Goal: Information Seeking & Learning: Check status

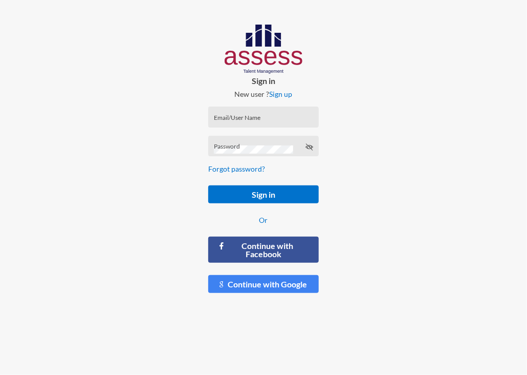
click at [263, 121] on input "Email/User Name" at bounding box center [263, 120] width 99 height 8
paste input "HAH – Talent Map"
type input "HAH – Talent Map"
click at [229, 143] on div "Password" at bounding box center [263, 148] width 99 height 15
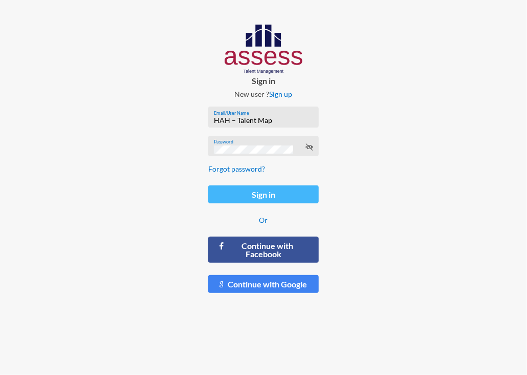
click at [263, 195] on button "Sign in" at bounding box center [263, 194] width 110 height 18
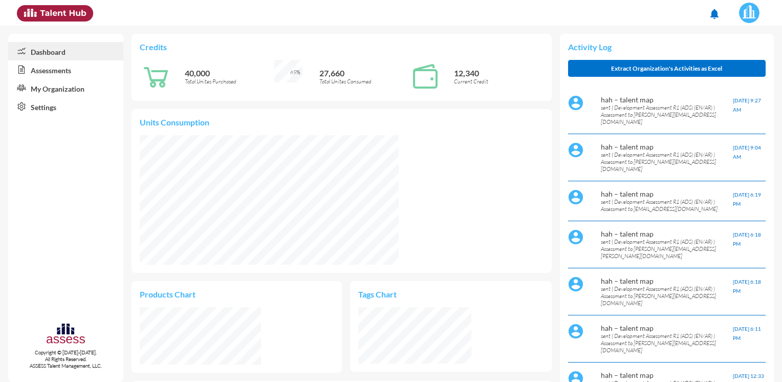
scroll to position [92, 184]
click at [527, 106] on p "sent ( Development Assessment R1 (ADS) (EN/AR) ) Assessment to [PERSON_NAME][EM…" at bounding box center [667, 114] width 132 height 21
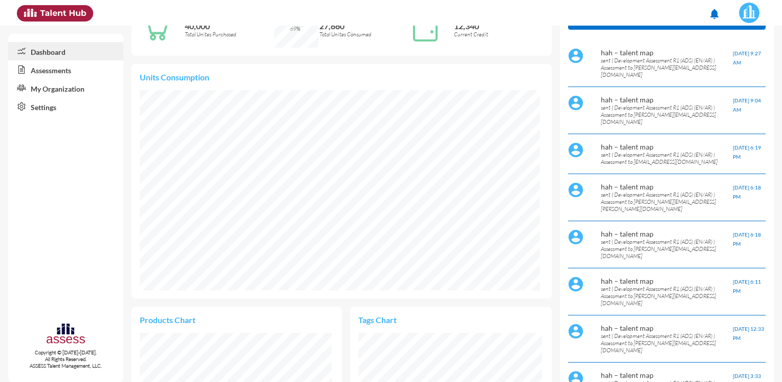
scroll to position [0, 0]
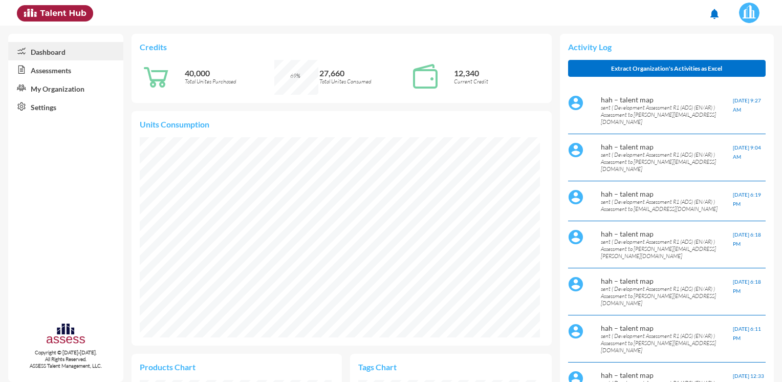
click at [62, 17] on img at bounding box center [55, 13] width 76 height 16
click at [46, 72] on link "Assessments" at bounding box center [65, 69] width 115 height 18
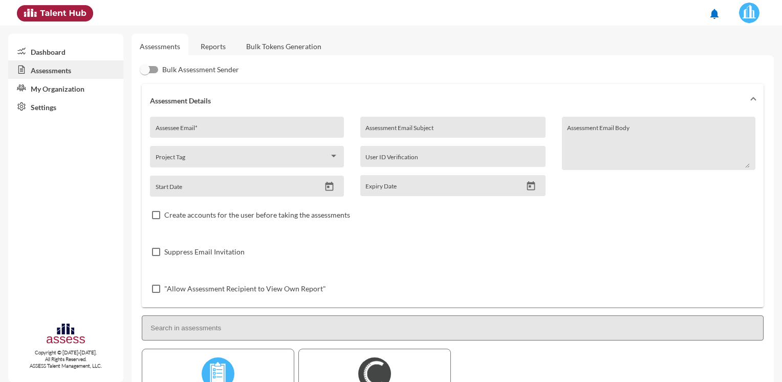
click at [67, 91] on link "My Organization" at bounding box center [65, 88] width 115 height 18
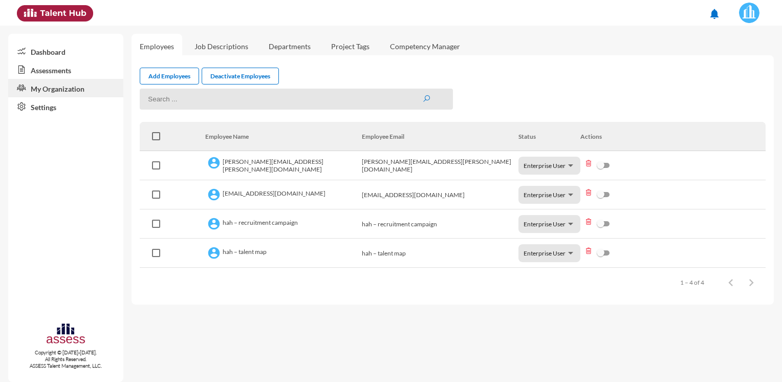
click at [198, 98] on input at bounding box center [296, 99] width 313 height 21
paste input "[EMAIL_ADDRESS][DOMAIN_NAME]"
type input "[EMAIL_ADDRESS][DOMAIN_NAME]"
click at [424, 99] on icon "submit" at bounding box center [426, 99] width 8 height 8
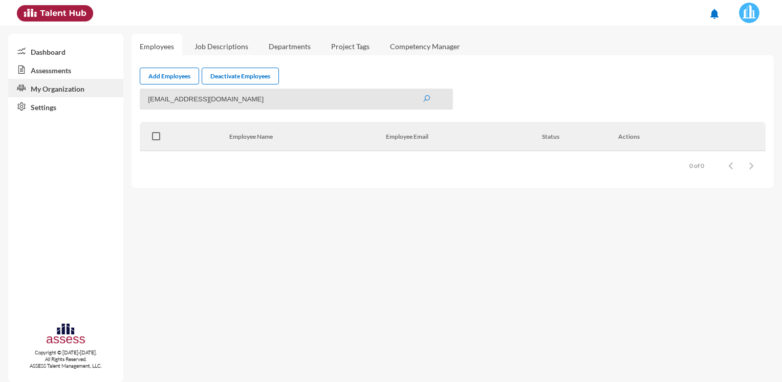
drag, startPoint x: 263, startPoint y: 100, endPoint x: 133, endPoint y: 101, distance: 130.0
click at [133, 101] on div "[EMAIL_ADDRESS][DOMAIN_NAME]" at bounding box center [288, 99] width 313 height 21
click at [267, 243] on mat-sidenav-content "Employees Job Descriptions Departments Project Tags Competency Manager Add Empl…" at bounding box center [457, 204] width 650 height 356
drag, startPoint x: 258, startPoint y: 103, endPoint x: 102, endPoint y: 97, distance: 155.7
click at [102, 97] on mat-sidenav-container "Dashboard Assessments My Organization Settings Copyright © [DATE]-[DATE]. All R…" at bounding box center [391, 204] width 782 height 356
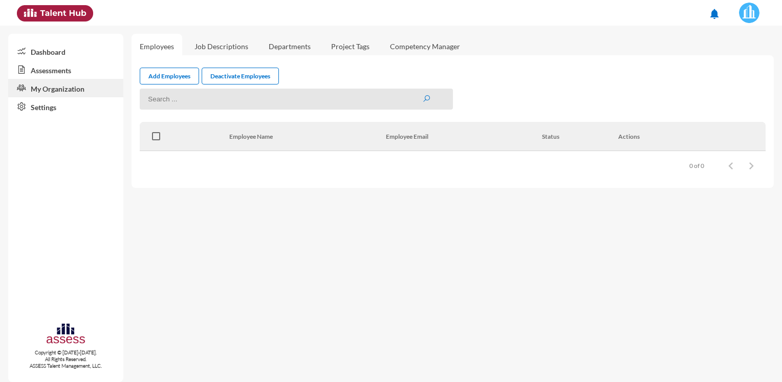
click at [527, 71] on div "Add Employees Deactivate Employees" at bounding box center [453, 76] width 626 height 17
click at [425, 102] on icon "submit" at bounding box center [426, 99] width 8 height 8
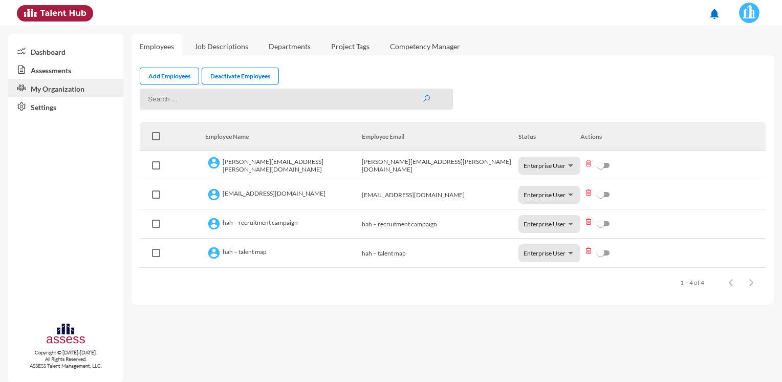
click at [527, 282] on div "1 – 4 of 4" at bounding box center [692, 282] width 24 height 8
click at [297, 169] on td "[PERSON_NAME][EMAIL_ADDRESS][PERSON_NAME][DOMAIN_NAME]" at bounding box center [283, 165] width 157 height 29
click at [158, 167] on span at bounding box center [156, 165] width 8 height 8
click at [156, 169] on input "checkbox" at bounding box center [156, 169] width 1 height 1
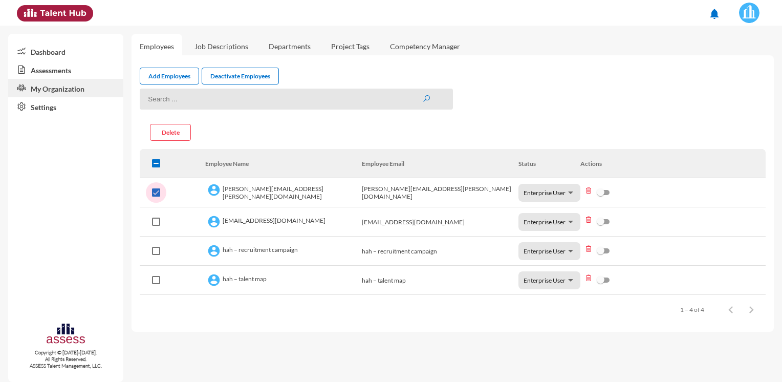
click at [155, 191] on span at bounding box center [156, 192] width 8 height 8
click at [156, 196] on input "checkbox" at bounding box center [156, 196] width 1 height 1
checkbox input "false"
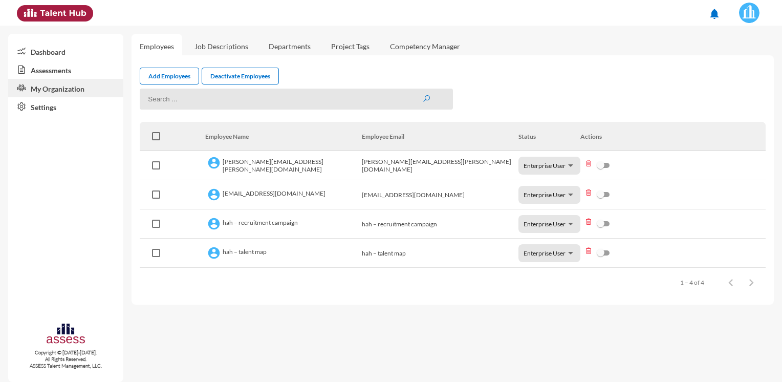
click at [45, 74] on link "Assessments" at bounding box center [65, 69] width 115 height 18
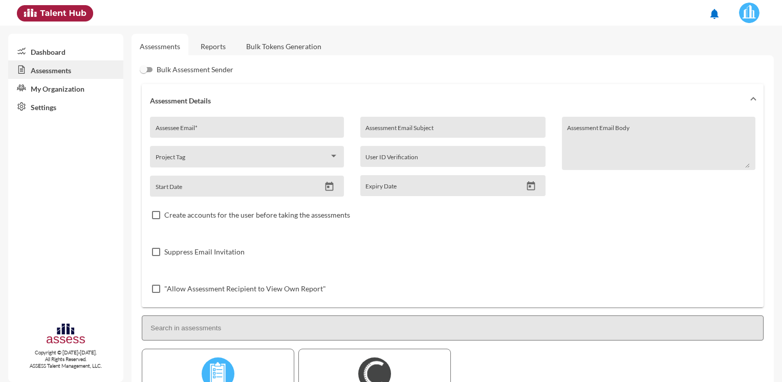
click at [212, 130] on input "Assessee Email *" at bounding box center [247, 131] width 183 height 8
paste input "[EMAIL_ADDRESS][DOMAIN_NAME]"
type input "[EMAIL_ADDRESS][DOMAIN_NAME]"
click at [249, 105] on mat-expansion-panel-header "Assessment Details" at bounding box center [453, 100] width 622 height 33
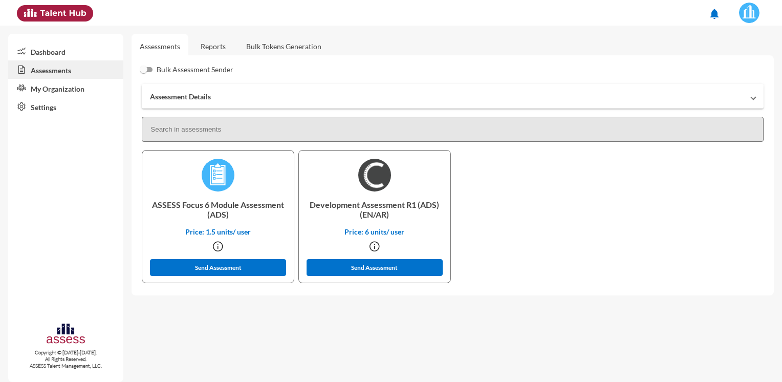
click at [249, 104] on mat-expansion-panel-header "Assessment Details" at bounding box center [453, 96] width 622 height 25
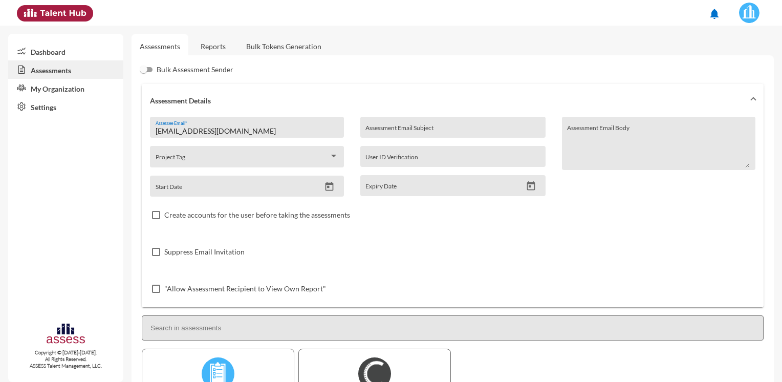
click at [206, 49] on link "Reports" at bounding box center [212, 46] width 41 height 25
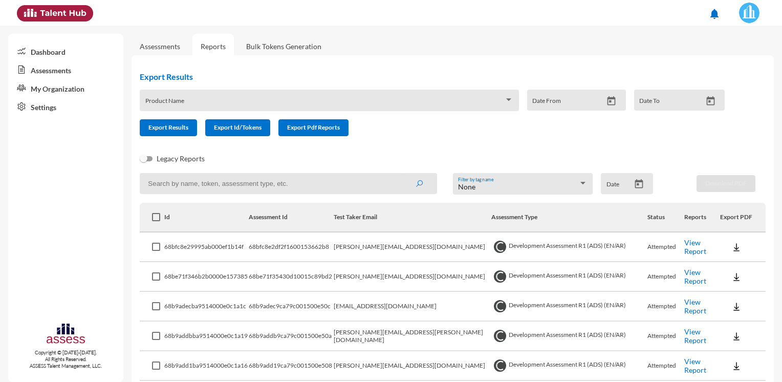
click at [229, 186] on input at bounding box center [288, 183] width 297 height 21
paste input "[EMAIL_ADDRESS][DOMAIN_NAME]"
click at [415, 181] on icon "submit" at bounding box center [419, 184] width 8 height 8
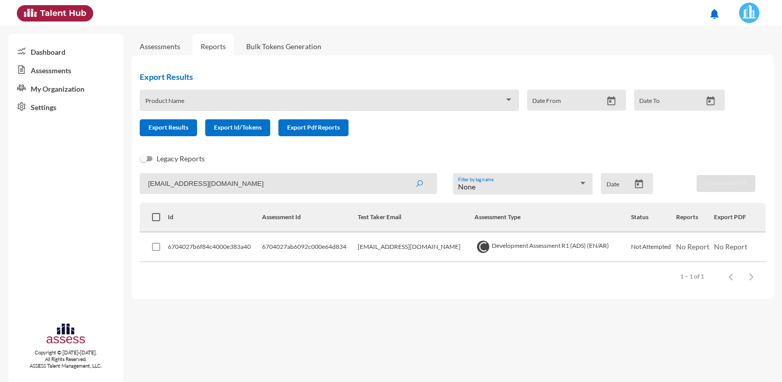
click at [319, 178] on input "[EMAIL_ADDRESS][DOMAIN_NAME]" at bounding box center [288, 183] width 297 height 21
type input "s"
click at [186, 129] on span "Export Results" at bounding box center [168, 127] width 40 height 8
click at [218, 182] on input at bounding box center [288, 183] width 297 height 21
paste input "[EMAIL_ADDRESS][DOMAIN_NAME]"
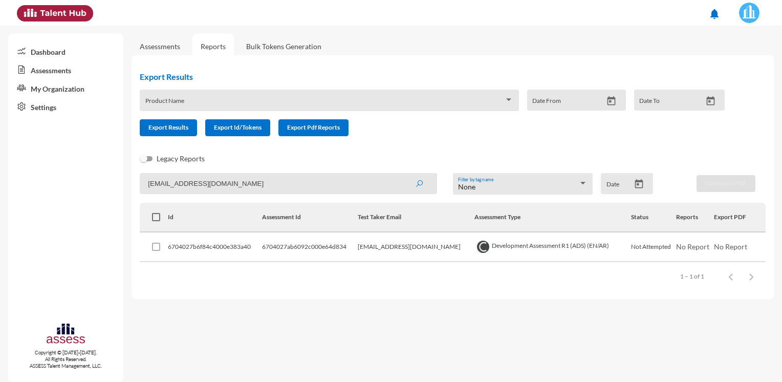
type input "[EMAIL_ADDRESS][DOMAIN_NAME]"
click at [158, 249] on span at bounding box center [156, 247] width 8 height 8
click at [157, 247] on span at bounding box center [156, 247] width 8 height 8
click at [421, 182] on icon "submit" at bounding box center [419, 184] width 8 height 8
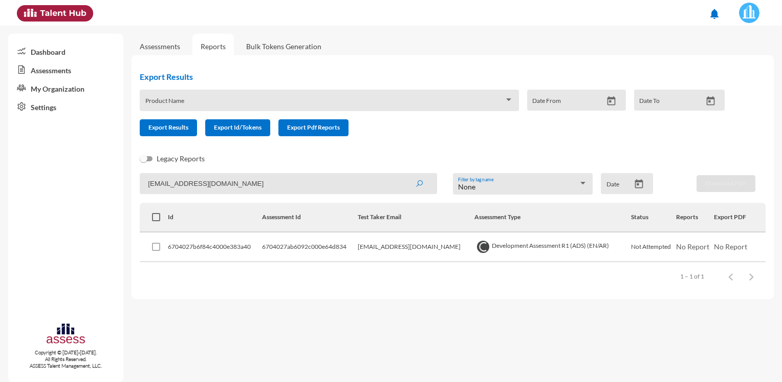
click at [156, 244] on span at bounding box center [156, 247] width 8 height 8
click at [154, 248] on span at bounding box center [156, 247] width 8 height 8
drag, startPoint x: 280, startPoint y: 185, endPoint x: 55, endPoint y: 185, distance: 225.7
click at [55, 185] on mat-sidenav-container "Dashboard Assessments My Organization Settings Copyright © [DATE]-[DATE]. All R…" at bounding box center [391, 204] width 782 height 356
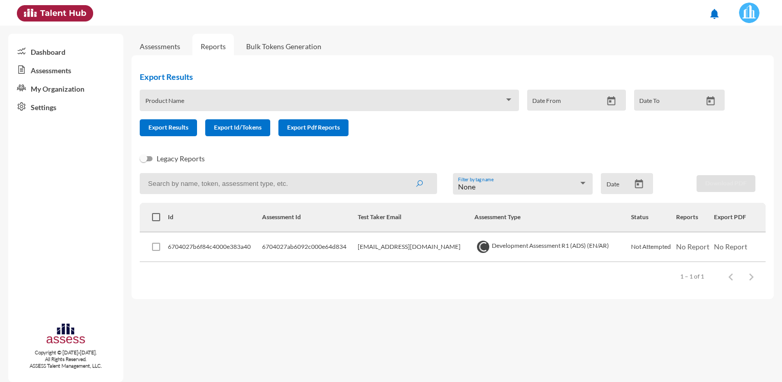
click at [403, 174] on button "submit" at bounding box center [419, 183] width 33 height 18
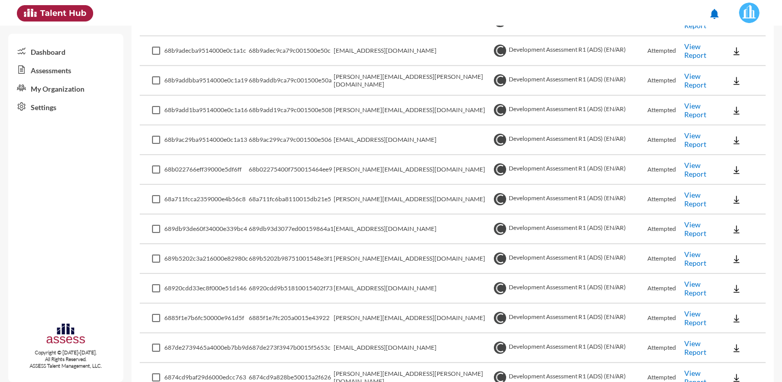
scroll to position [256, 0]
click at [157, 257] on span at bounding box center [156, 258] width 8 height 8
click at [156, 262] on input "checkbox" at bounding box center [156, 262] width 1 height 1
checkbox input "true"
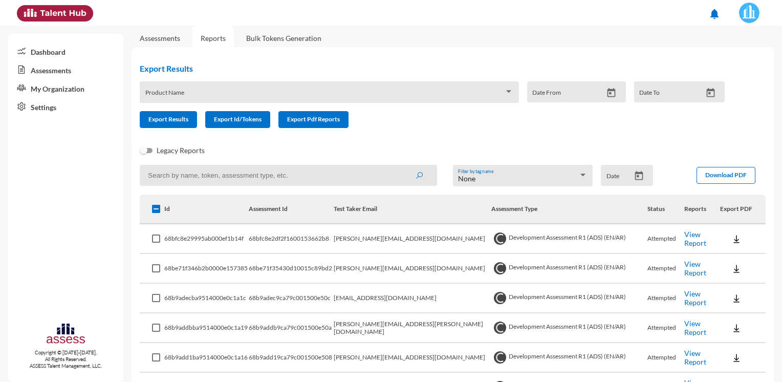
scroll to position [0, 0]
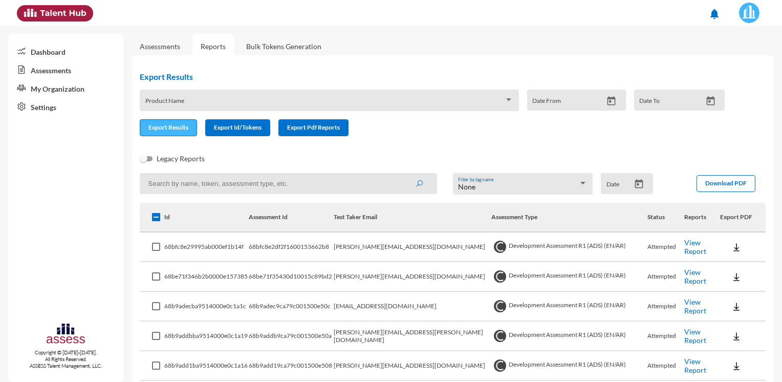
click at [162, 128] on span "Export Results" at bounding box center [168, 127] width 40 height 8
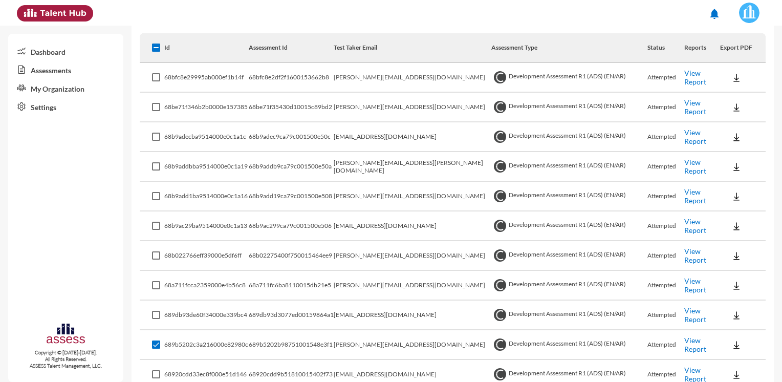
scroll to position [205, 0]
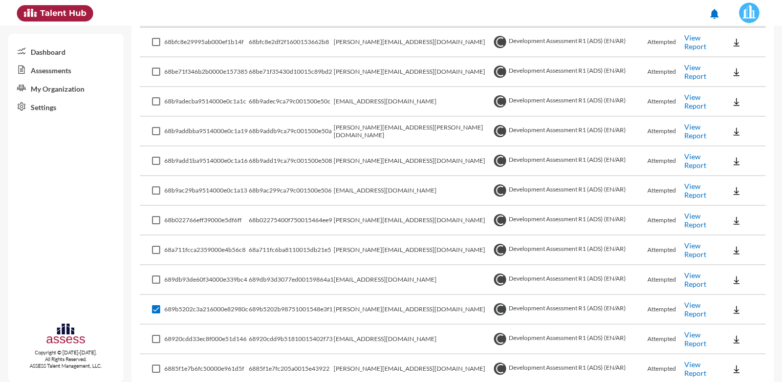
click at [527, 305] on link "View Report" at bounding box center [695, 308] width 22 height 17
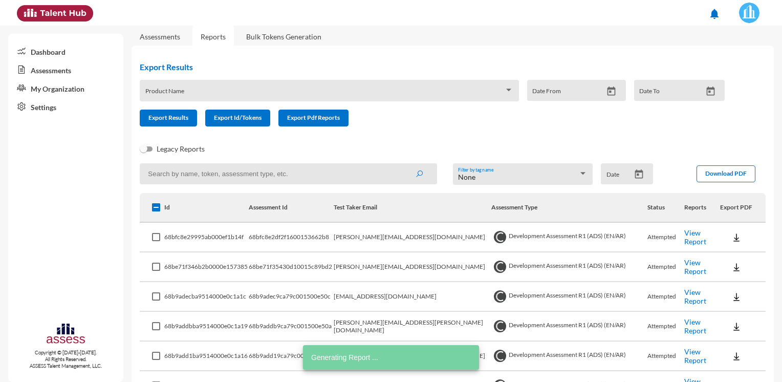
scroll to position [0, 0]
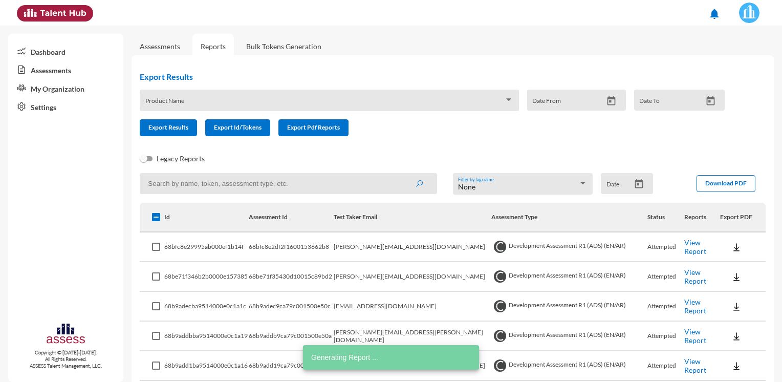
click at [260, 185] on input at bounding box center [288, 183] width 297 height 21
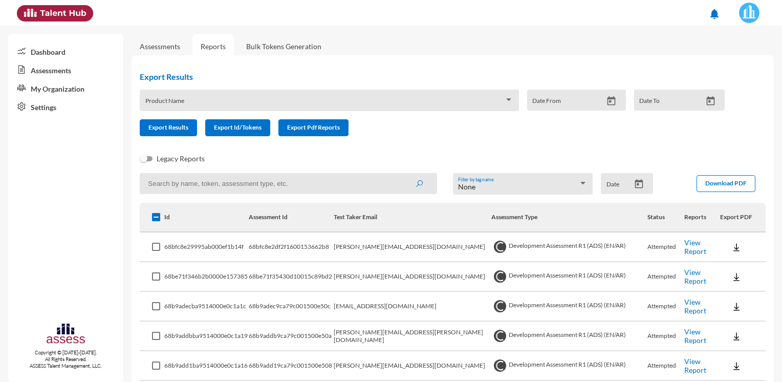
paste input "[EMAIL_ADDRESS][DOMAIN_NAME]"
type input "[EMAIL_ADDRESS][DOMAIN_NAME]"
click at [415, 183] on icon "submit" at bounding box center [419, 184] width 8 height 8
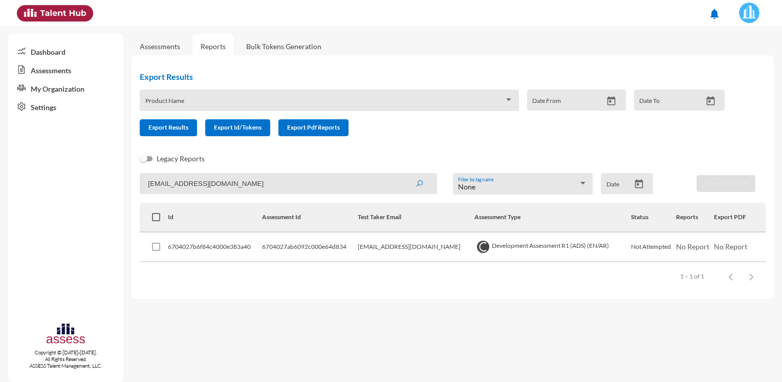
click at [527, 248] on span "No Report" at bounding box center [692, 246] width 33 height 9
click at [522, 245] on td "Development Assessment R1 (ADS) (EN/AR)" at bounding box center [552, 247] width 157 height 30
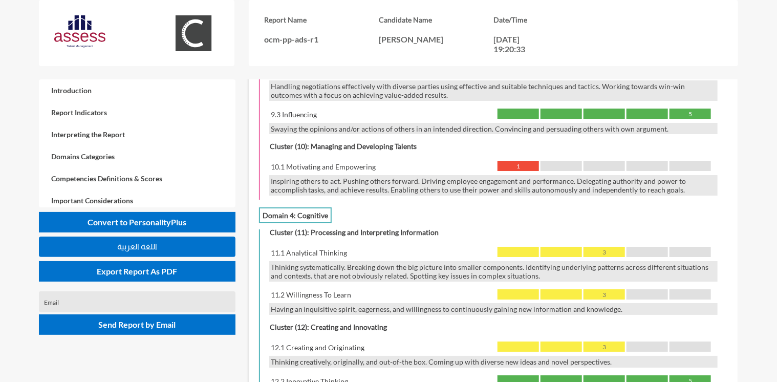
scroll to position [1842, 0]
